Goal: Obtain resource: Obtain resource

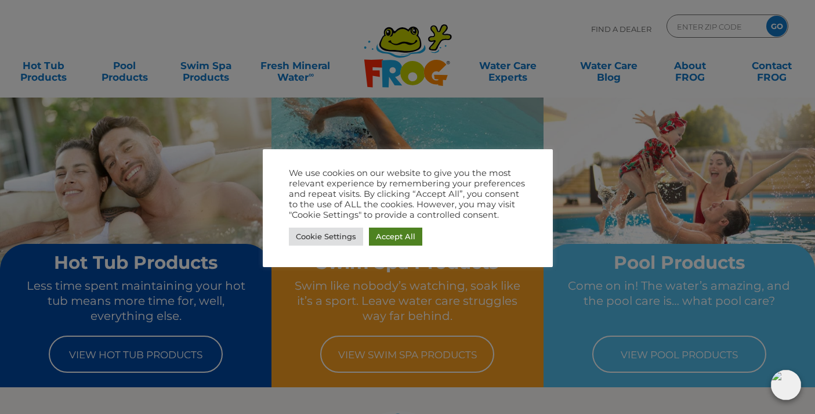
click at [394, 236] on link "Accept All" at bounding box center [395, 236] width 53 height 18
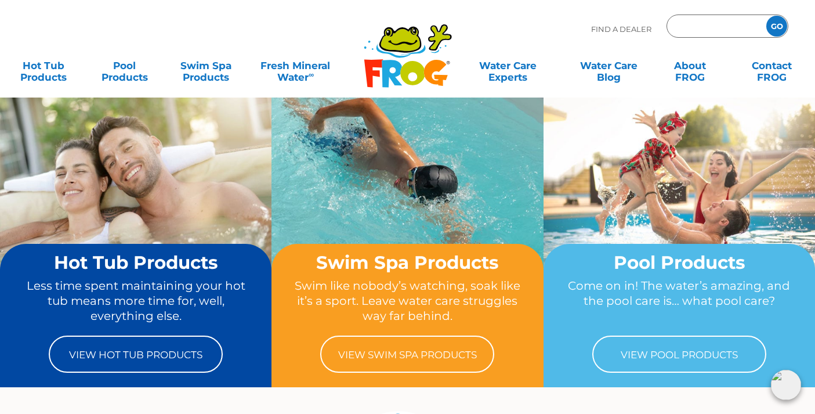
click at [689, 29] on input "Zip Code Form" at bounding box center [715, 26] width 78 height 17
drag, startPoint x: 716, startPoint y: 26, endPoint x: 623, endPoint y: 23, distance: 92.3
click at [623, 23] on div "Find A Dealer frog@ GO" at bounding box center [689, 31] width 197 height 35
type input "f"
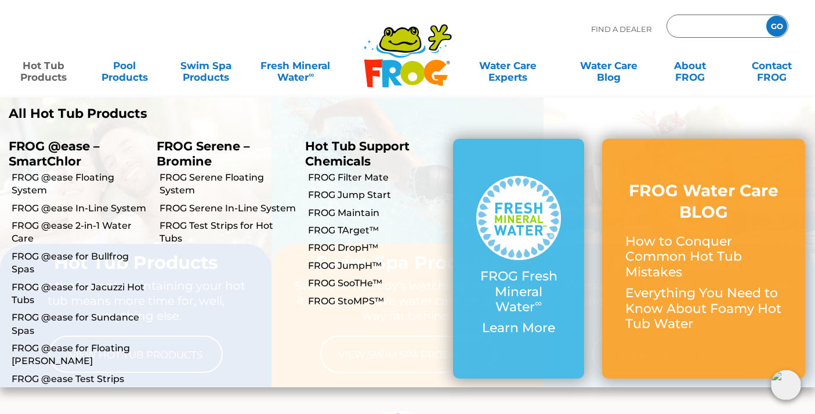
type input "ENTER ZIP CODE"
click at [38, 71] on link "Hot Tub Products" at bounding box center [43, 65] width 63 height 23
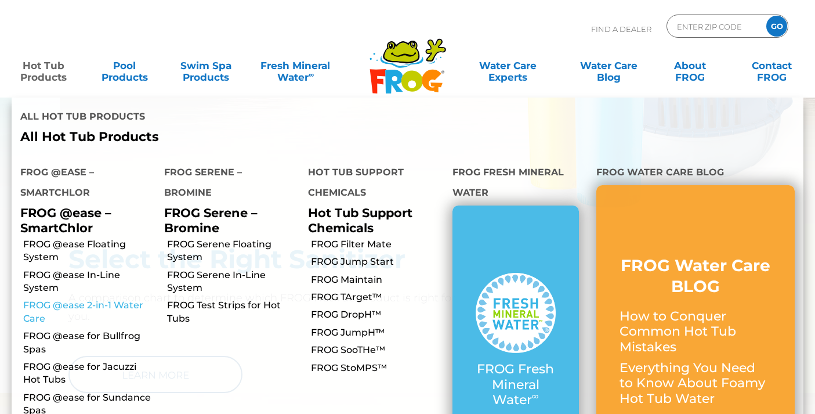
scroll to position [798, 0]
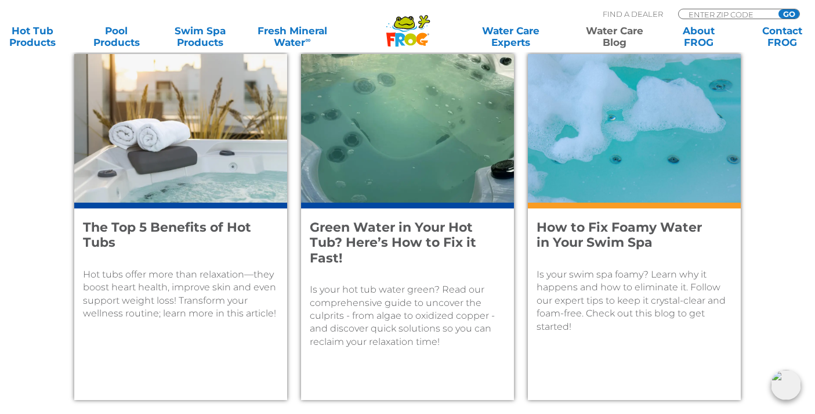
scroll to position [1257, 0]
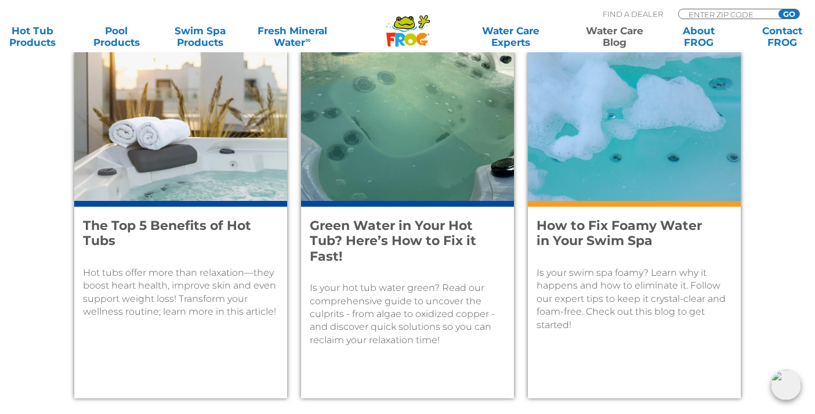
click at [600, 229] on h4 "How to Fix Foamy Water in Your Swim Spa" at bounding box center [626, 233] width 180 height 31
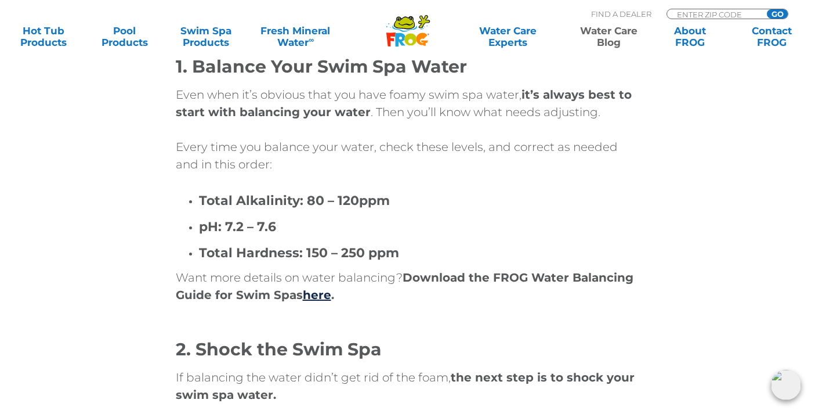
scroll to position [2433, 0]
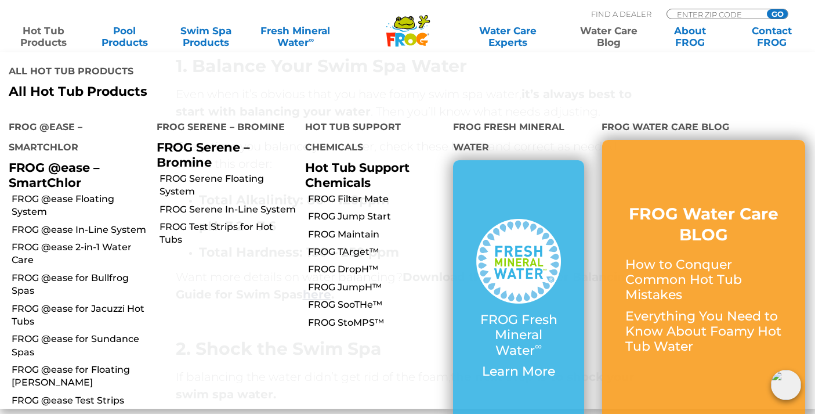
click at [41, 35] on link "Hot Tub Products" at bounding box center [43, 36] width 63 height 23
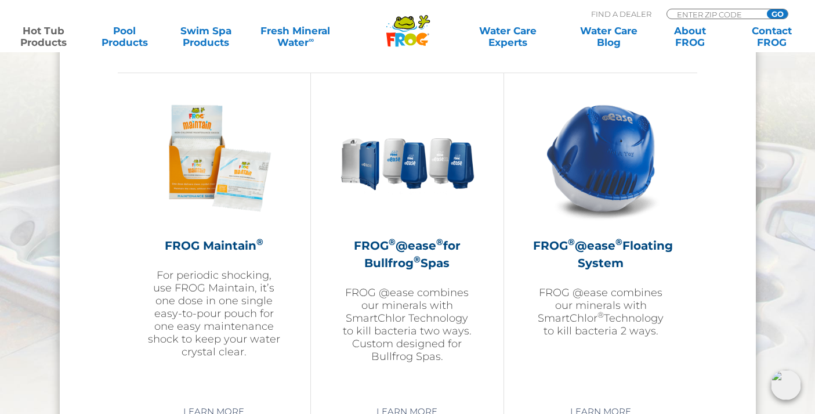
scroll to position [1297, 0]
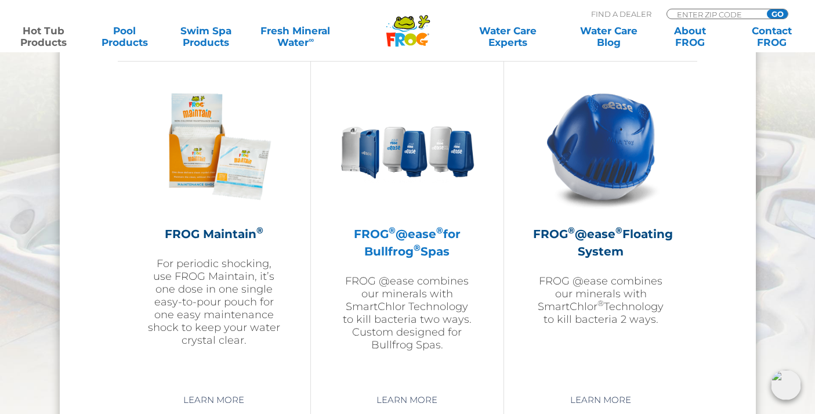
click at [414, 241] on h2 "FROG ® @ease ® for Bullfrog ® Spas" at bounding box center [407, 242] width 135 height 35
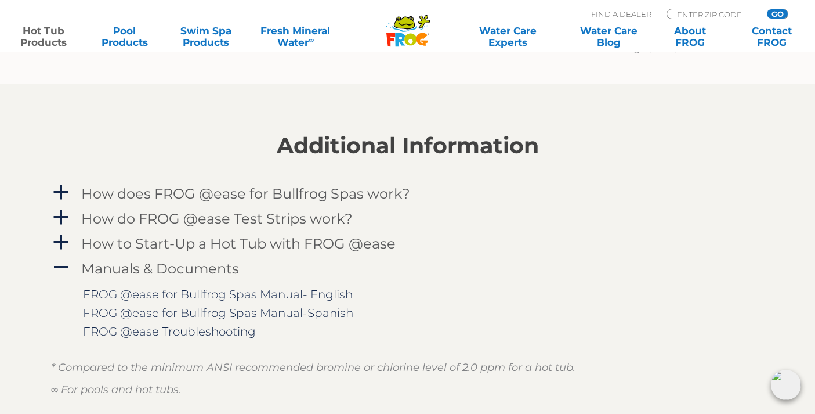
scroll to position [1460, 0]
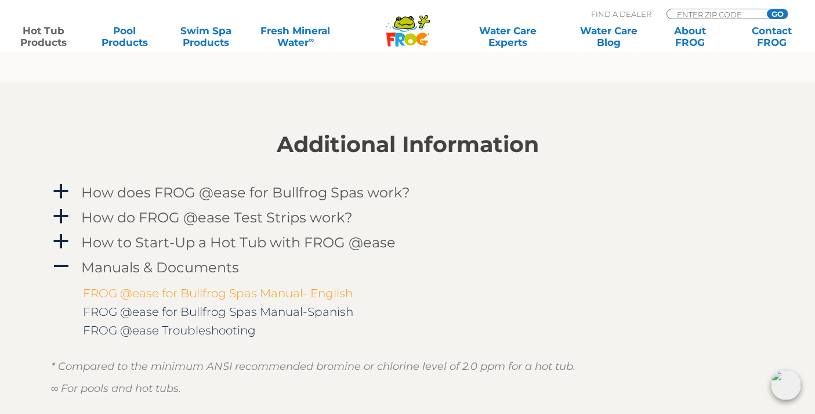
click at [277, 289] on link "FROG @ease for Bullfrog Spas Manual- English" at bounding box center [218, 293] width 270 height 14
